Goal: Transaction & Acquisition: Purchase product/service

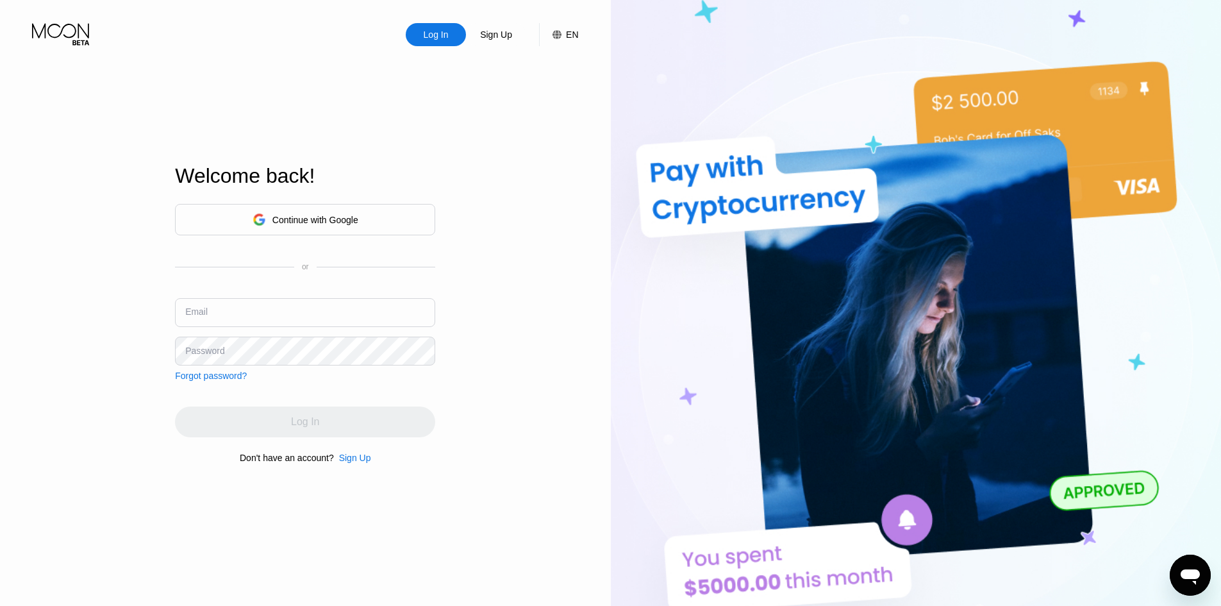
click at [265, 307] on input "text" at bounding box center [305, 312] width 260 height 29
type input "S"
type input "א"
type input "t"
type input "[EMAIL_ADDRESS][DOMAIN_NAME]"
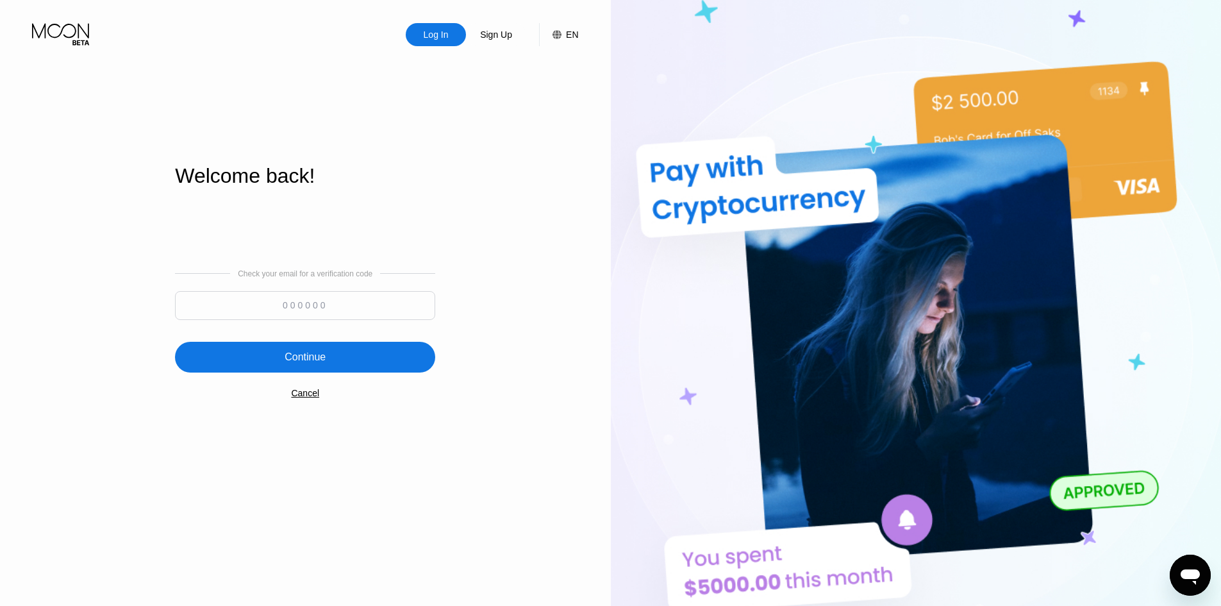
click at [308, 307] on input at bounding box center [305, 305] width 260 height 29
paste input "369872"
type input "369872"
click at [312, 352] on div "Continue" at bounding box center [305, 357] width 41 height 13
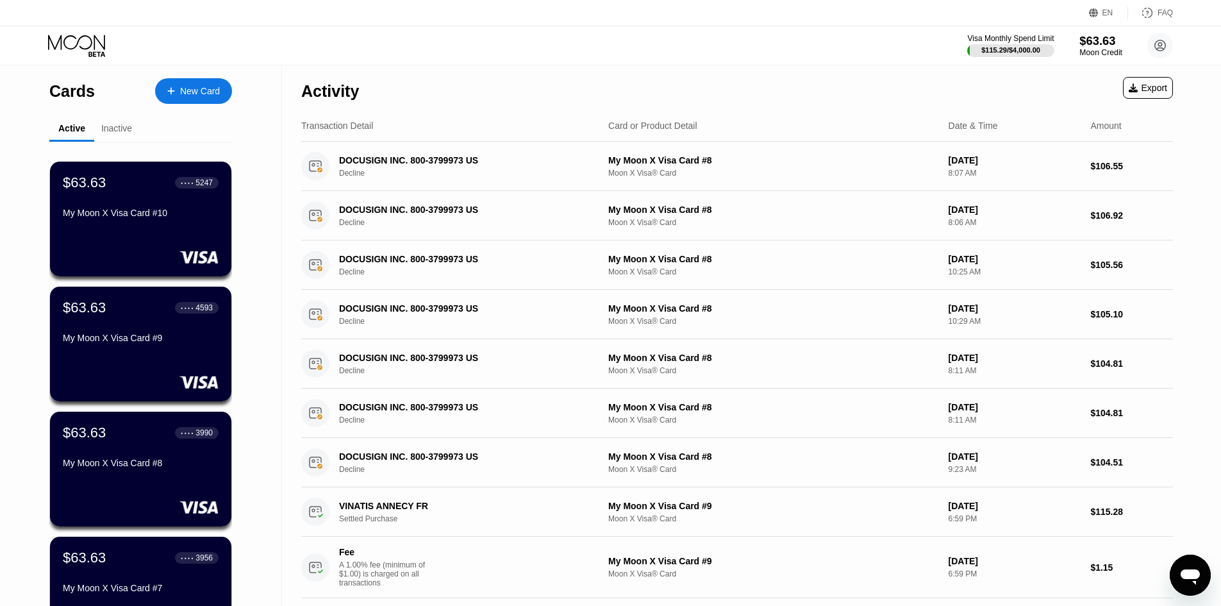
click at [1096, 46] on div "$63.63" at bounding box center [1101, 40] width 43 height 13
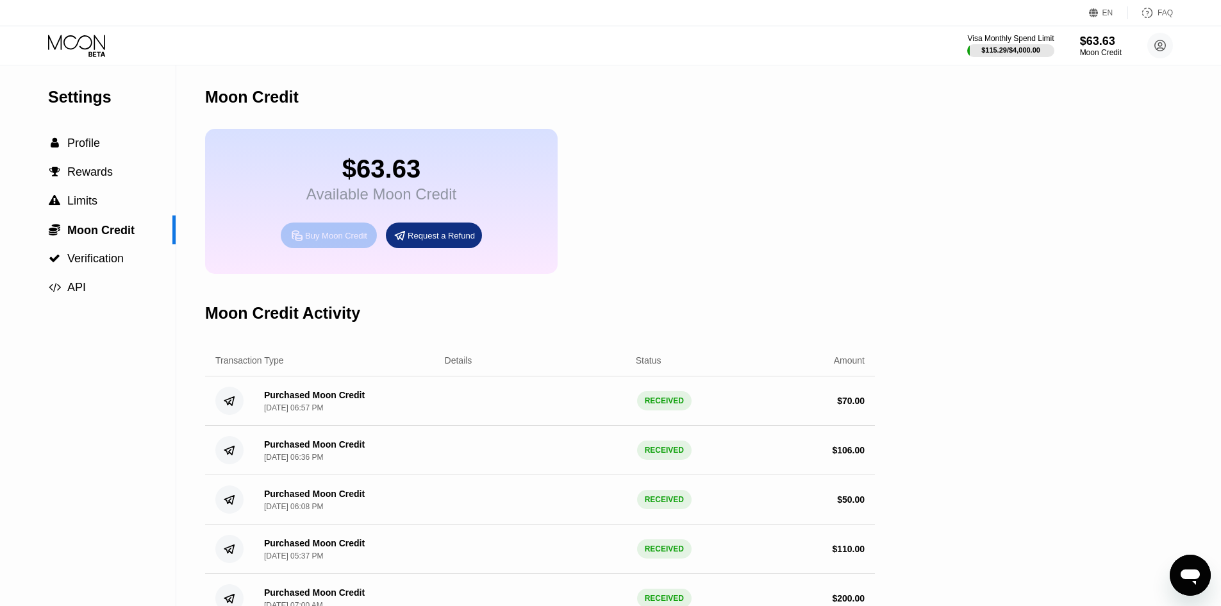
click at [335, 241] on div "Buy Moon Credit" at bounding box center [336, 235] width 62 height 11
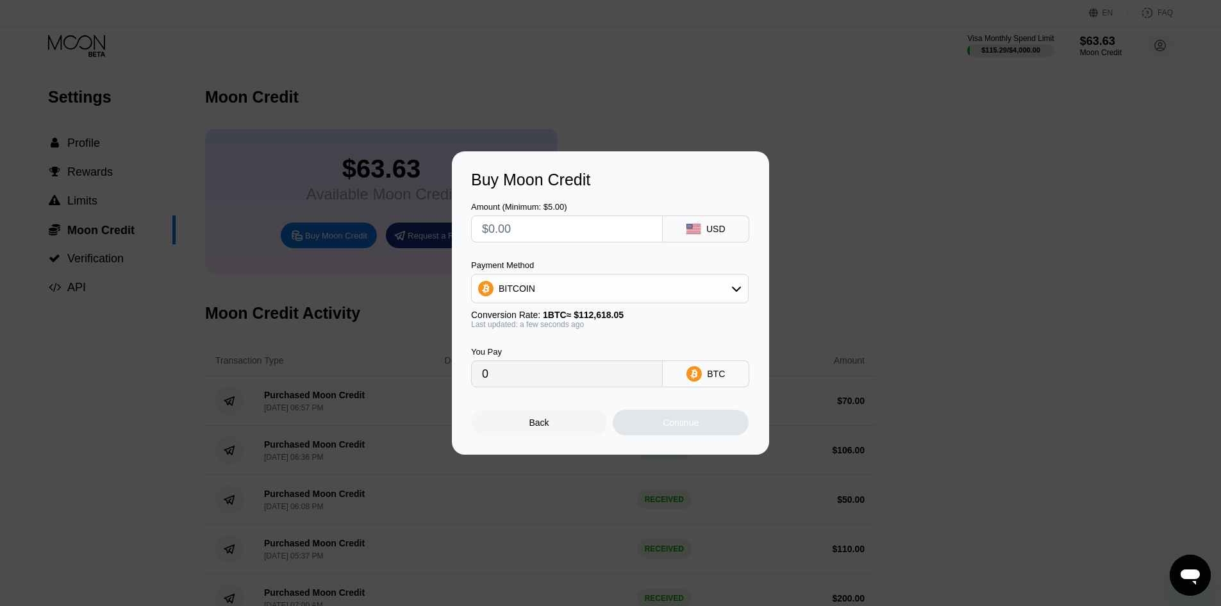
click at [603, 233] on input "text" at bounding box center [567, 229] width 170 height 26
type input "$7"
type input "0.00006216"
type input "0"
type input "$8"
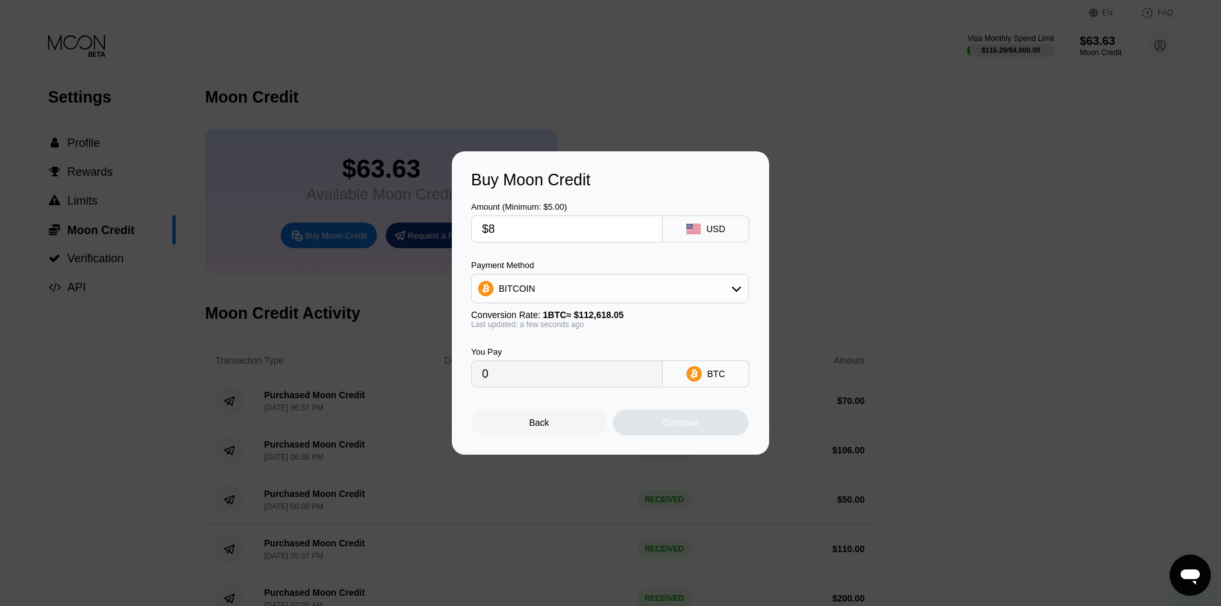
type input "0.00007104"
type input "$80"
type input "0.00071037"
type input "$80"
click at [688, 428] on div "Continue" at bounding box center [681, 422] width 36 height 10
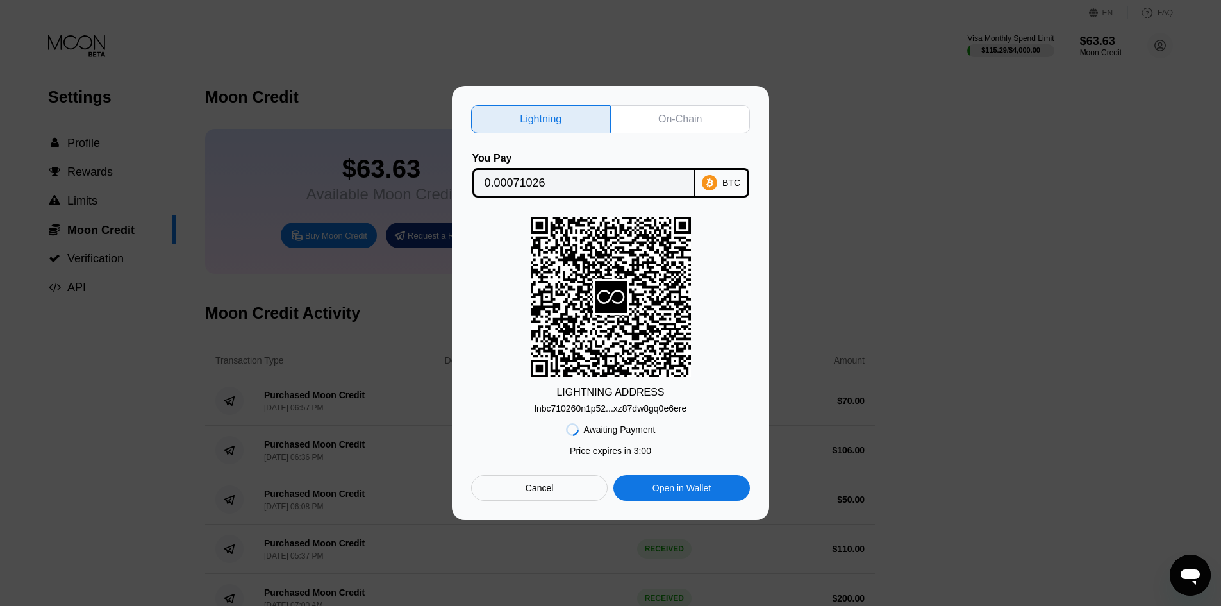
click at [571, 488] on div "Cancel" at bounding box center [539, 488] width 137 height 26
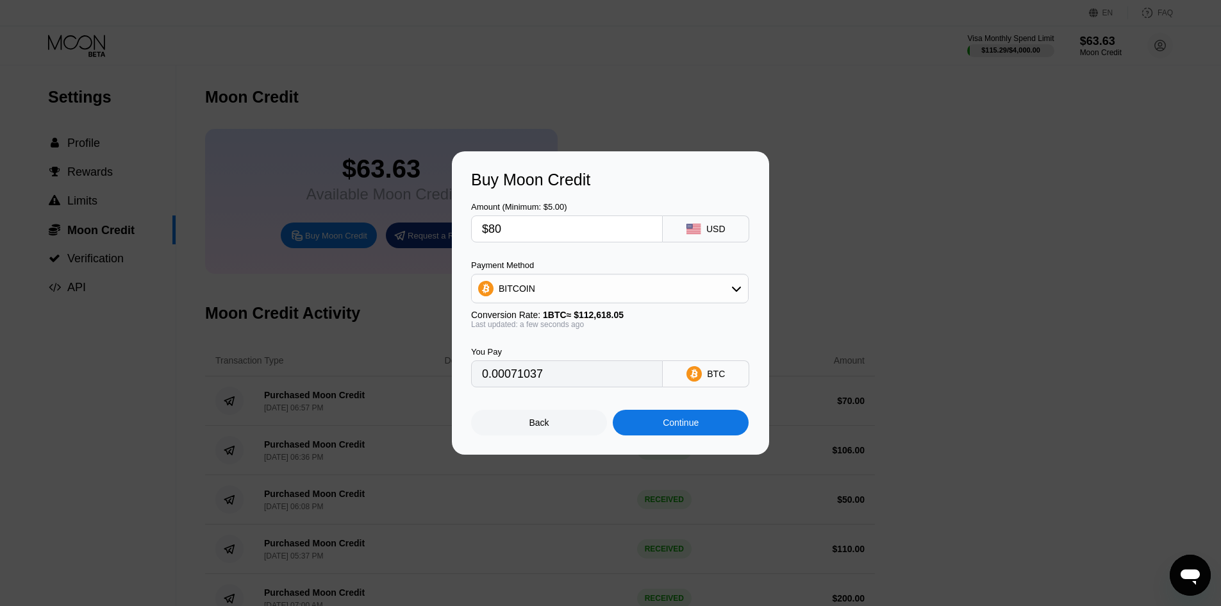
click at [707, 384] on div "BTC" at bounding box center [706, 373] width 87 height 27
click at [732, 290] on icon at bounding box center [737, 288] width 10 height 10
click at [550, 348] on span "USDT on TRON" at bounding box center [534, 352] width 65 height 10
type input "80.81"
click at [680, 425] on div "Continue" at bounding box center [681, 422] width 36 height 10
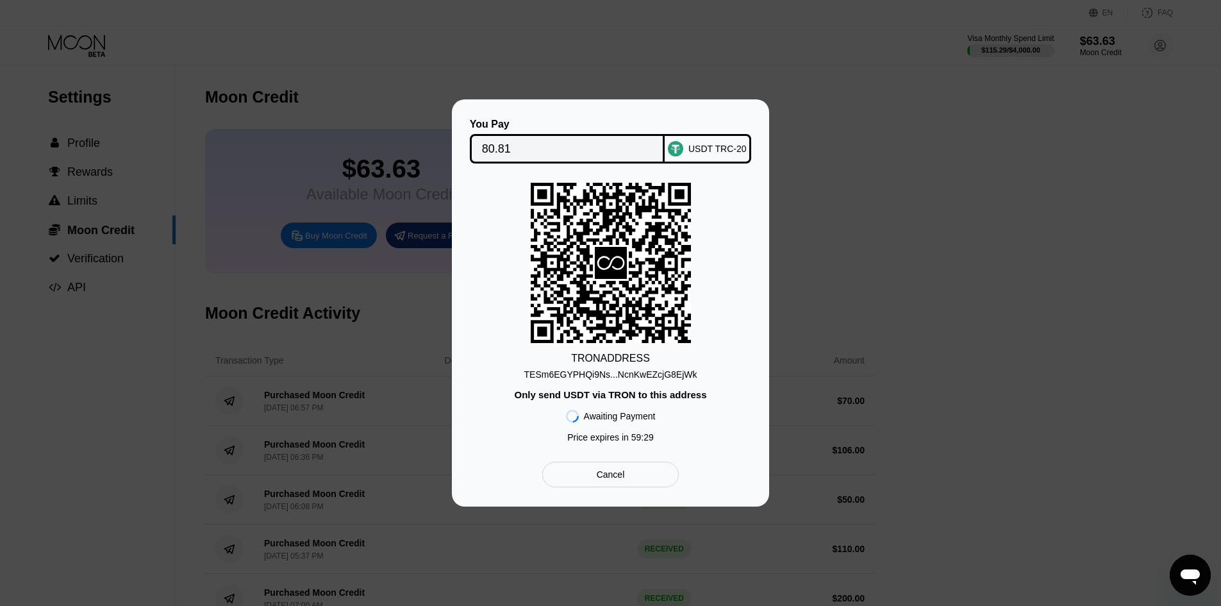
click at [642, 378] on div "TESm6EGYPHQi9Ns...NcnKwEZcjG8EjWk" at bounding box center [610, 374] width 173 height 10
drag, startPoint x: 642, startPoint y: 373, endPoint x: 805, endPoint y: 8, distance: 400.1
click at [642, 373] on div "TESm6EGYPHQi9Ns...NcnKwEZcjG8EjWk" at bounding box center [610, 374] width 173 height 10
click at [660, 374] on div "TESm6EGYPHQi9Ns...NcnKwEZcjG8EjWk" at bounding box center [610, 374] width 173 height 10
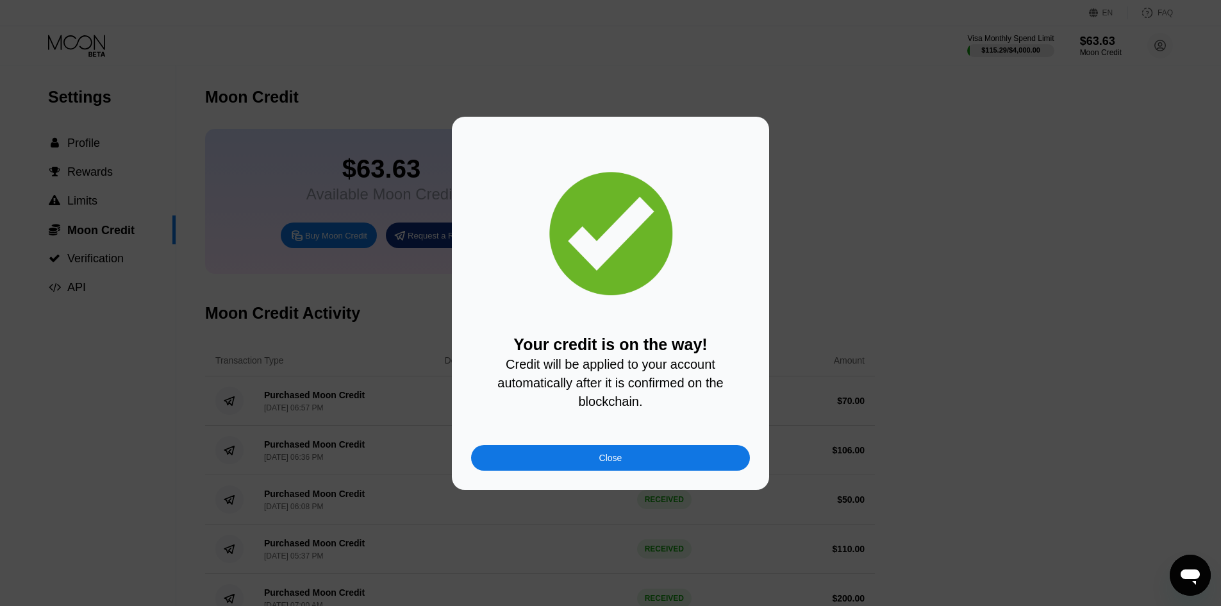
click at [586, 463] on div "Close" at bounding box center [610, 458] width 279 height 26
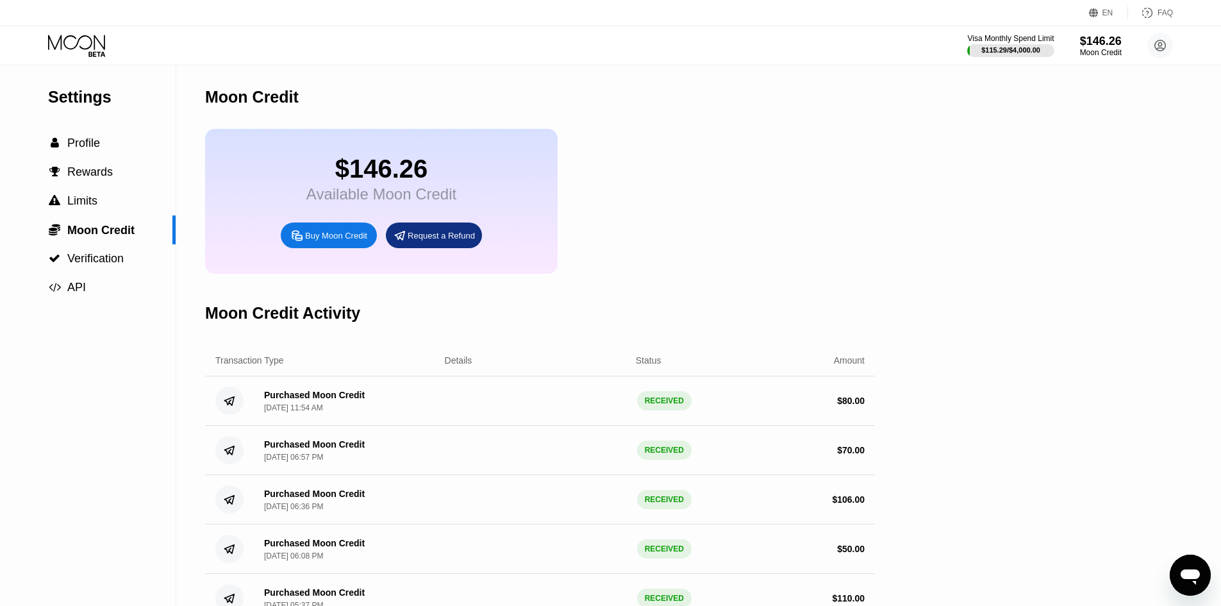
click at [86, 45] on icon at bounding box center [78, 46] width 60 height 22
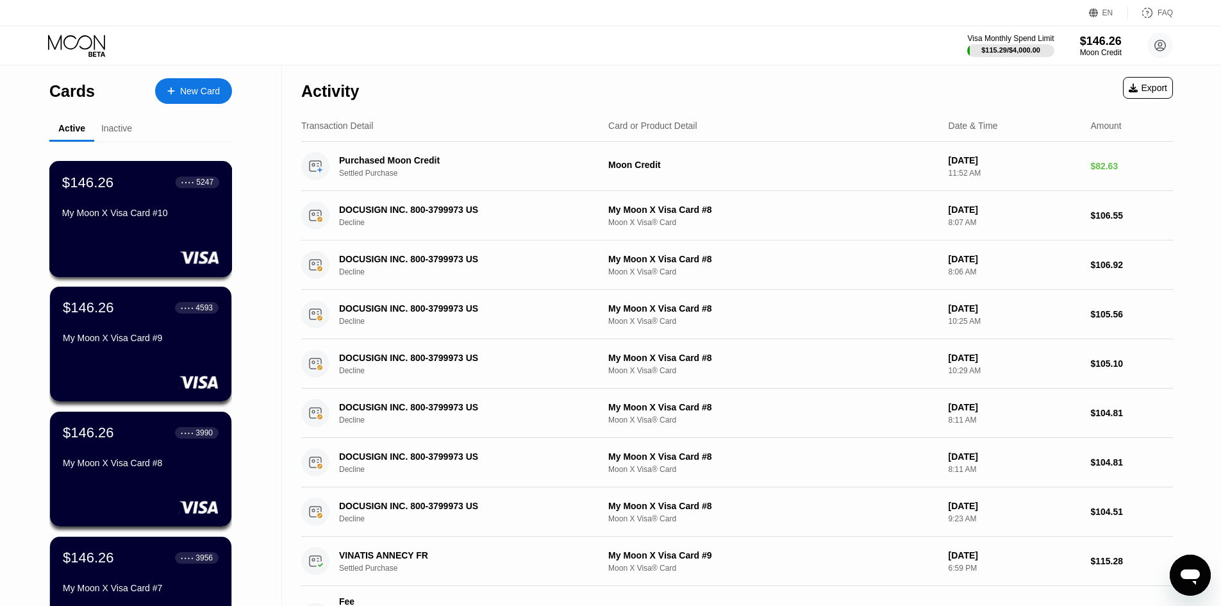
click at [158, 190] on div "$146.26 ● ● ● ● 5247" at bounding box center [140, 182] width 157 height 17
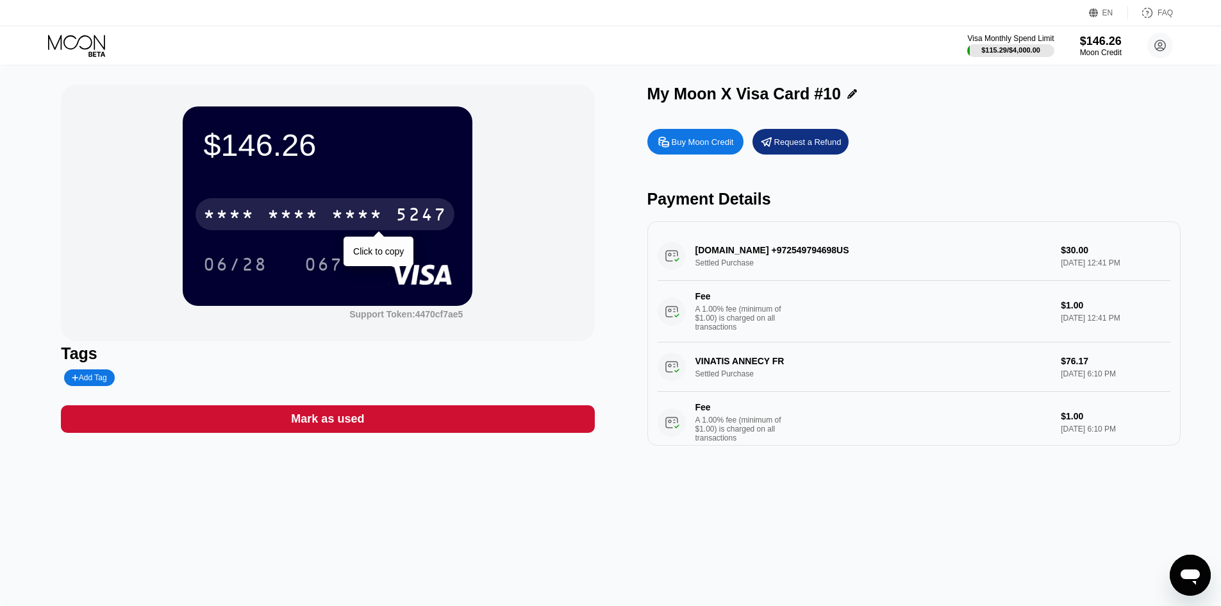
click at [312, 210] on div "* * * *" at bounding box center [292, 216] width 51 height 21
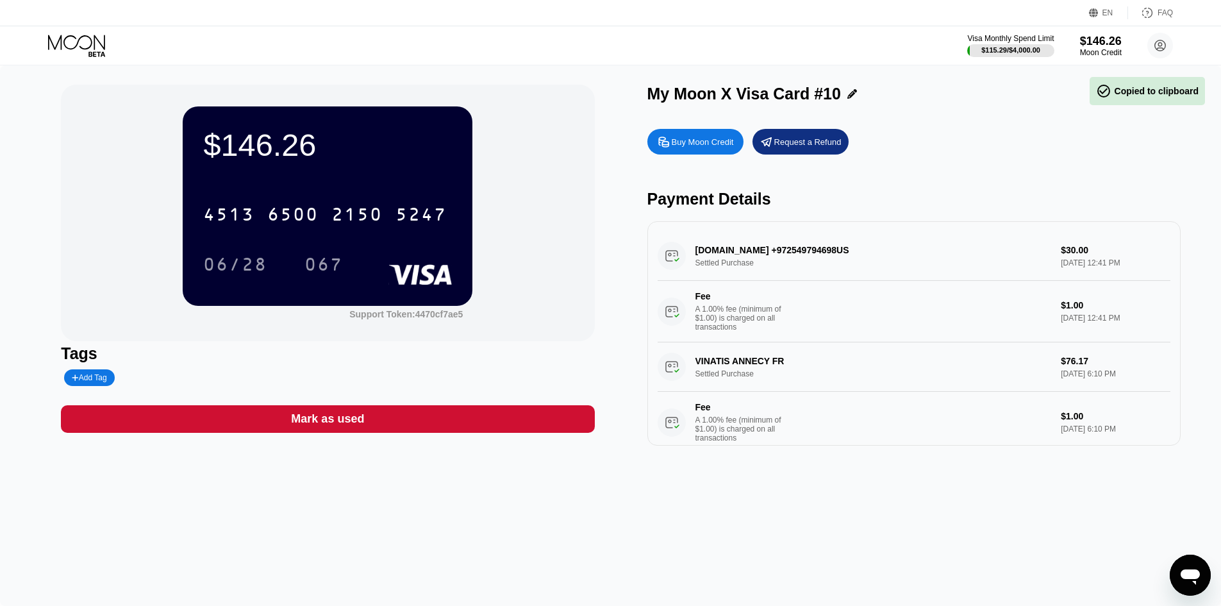
click at [74, 42] on icon at bounding box center [78, 46] width 60 height 22
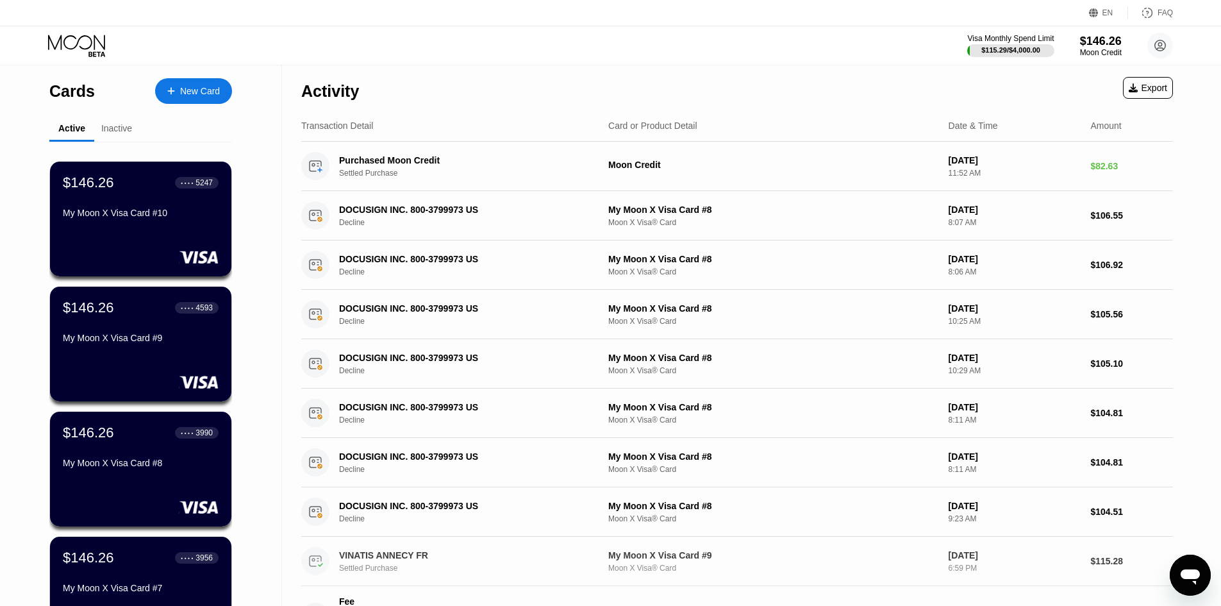
scroll to position [342, 0]
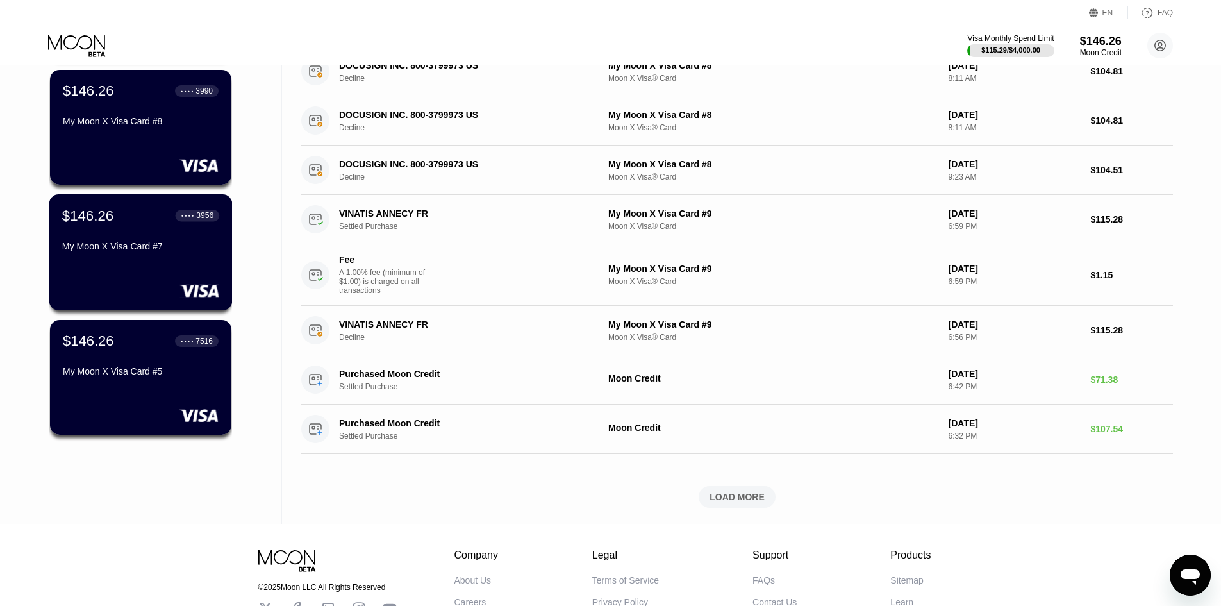
click at [101, 251] on div "My Moon X Visa Card #7" at bounding box center [140, 246] width 157 height 10
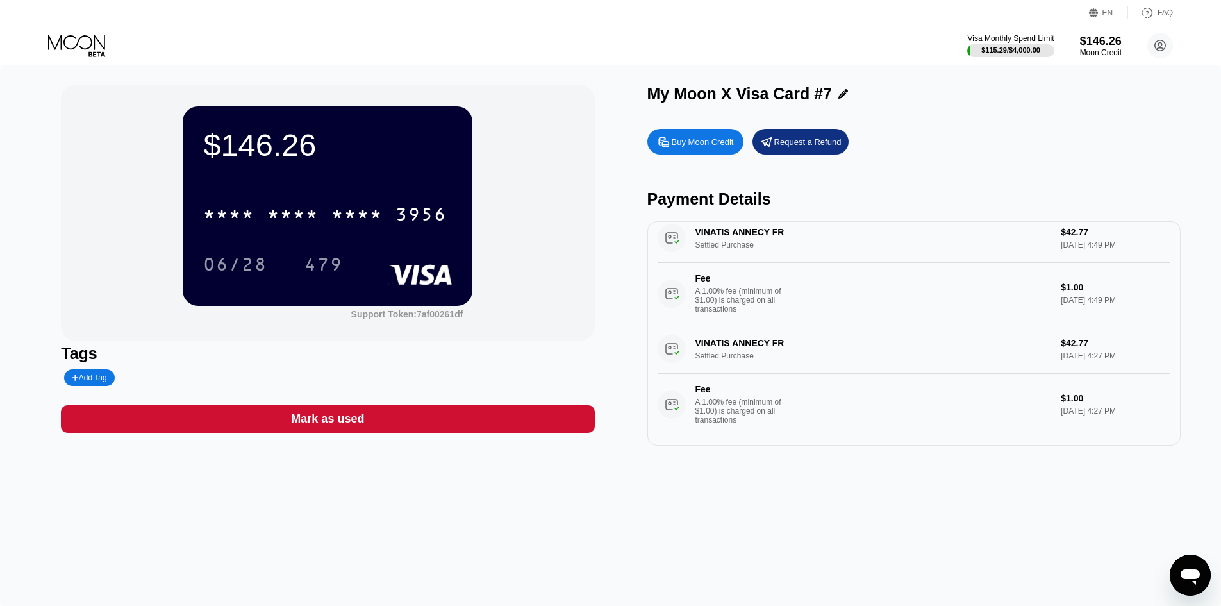
scroll to position [39, 0]
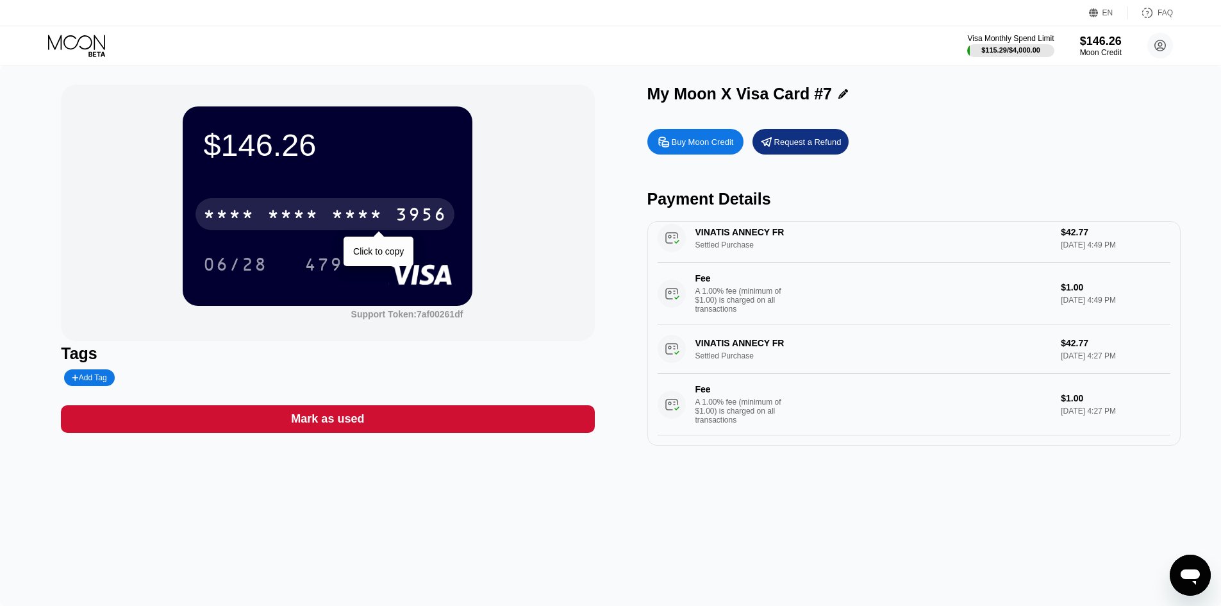
click at [385, 207] on div "* * * * * * * * * * * * 3956" at bounding box center [325, 214] width 259 height 32
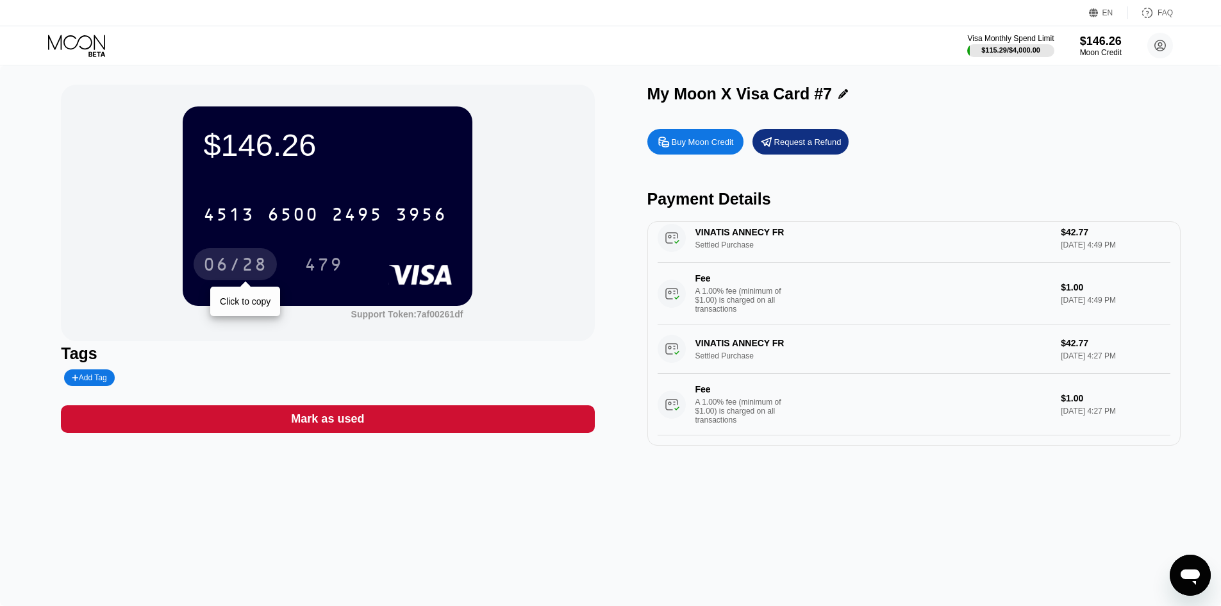
click at [259, 265] on div "06/28" at bounding box center [235, 266] width 64 height 21
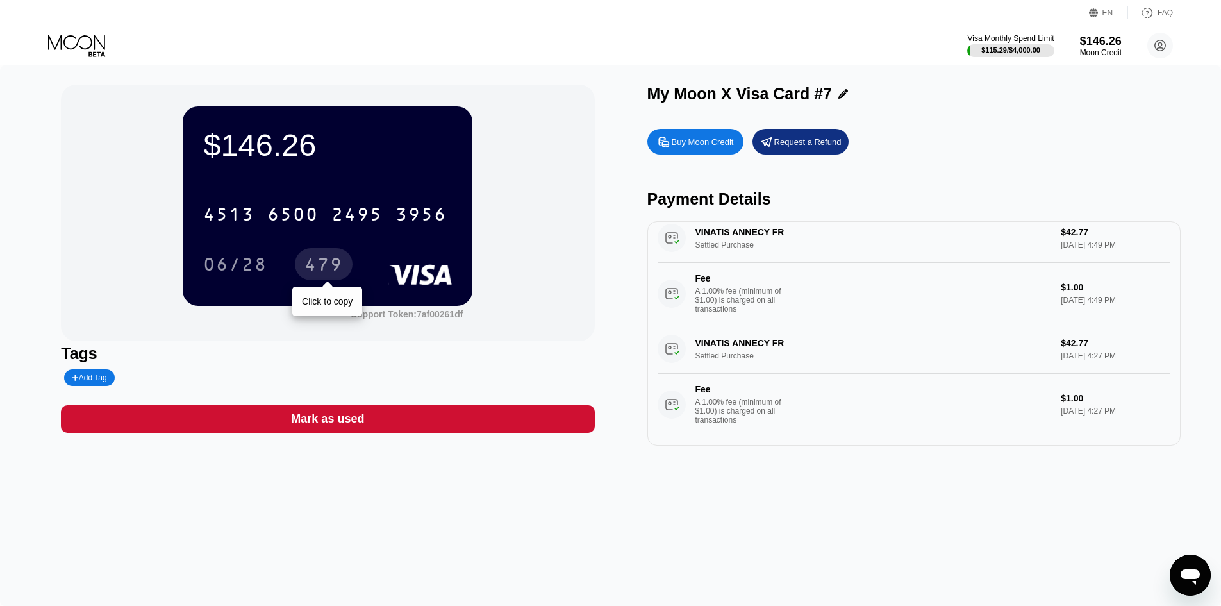
drag, startPoint x: 314, startPoint y: 258, endPoint x: 478, endPoint y: 300, distance: 169.3
click at [314, 258] on div "479" at bounding box center [324, 266] width 38 height 21
